Goal: Task Accomplishment & Management: Manage account settings

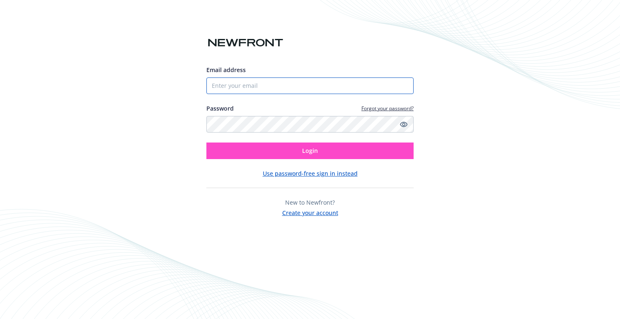
type input "[EMAIL_ADDRESS][DOMAIN_NAME]"
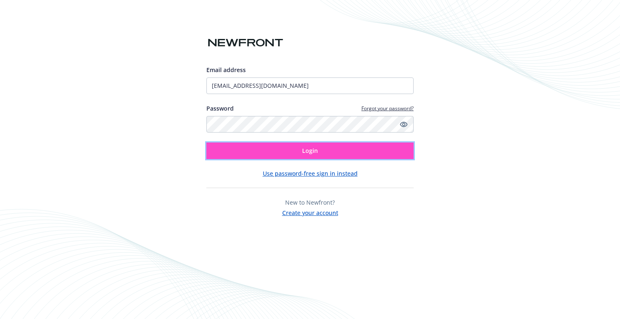
click at [307, 154] on button "Login" at bounding box center [309, 150] width 207 height 17
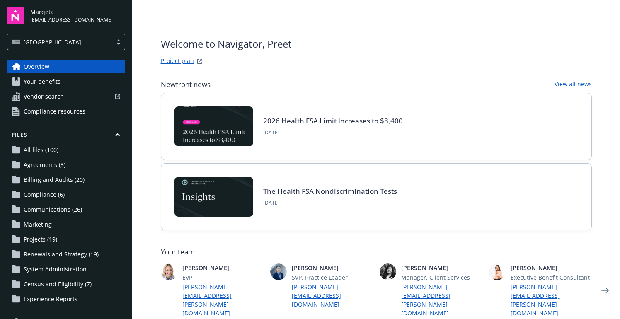
click at [48, 149] on span "All files (100)" at bounding box center [41, 149] width 35 height 13
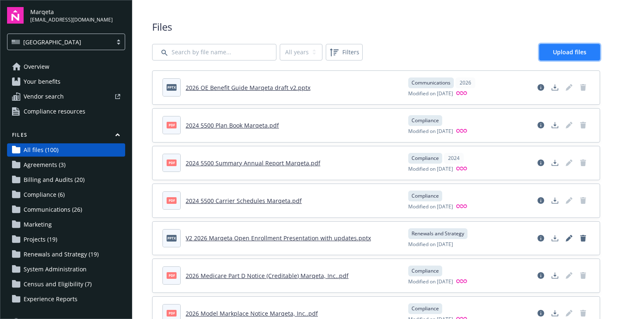
click at [562, 48] on span "Upload files" at bounding box center [570, 52] width 34 height 8
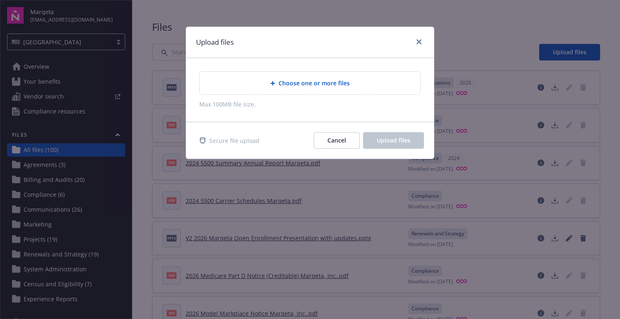
click at [311, 84] on span "Choose one or more files" at bounding box center [313, 83] width 71 height 9
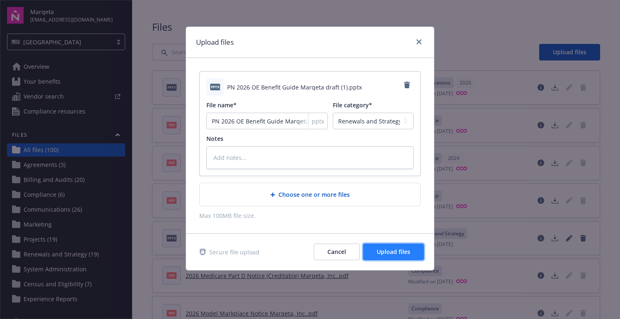
click at [386, 253] on span "Upload files" at bounding box center [393, 252] width 34 height 8
type textarea "x"
